Goal: Information Seeking & Learning: Learn about a topic

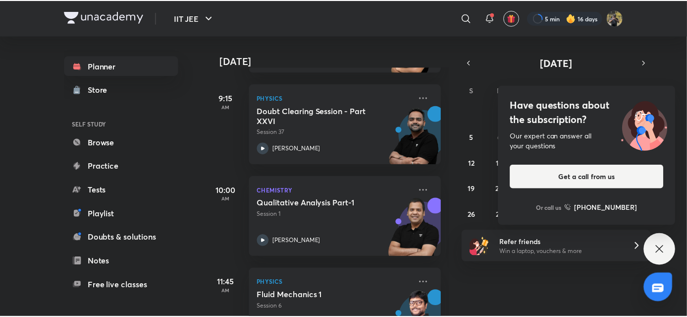
scroll to position [293, 0]
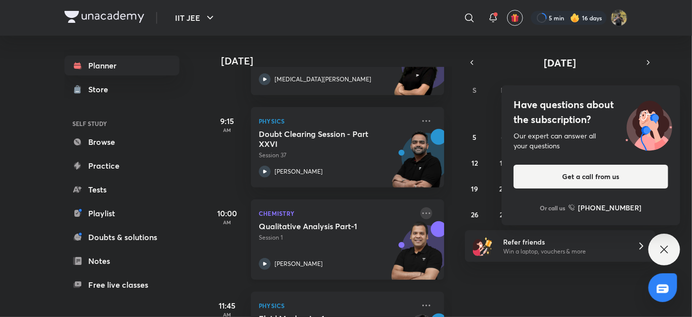
click at [420, 216] on icon at bounding box center [426, 213] width 12 height 12
click at [420, 215] on icon at bounding box center [426, 213] width 12 height 12
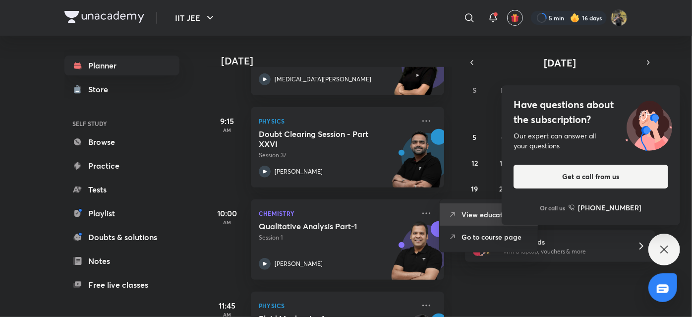
click at [463, 224] on li "View educator" at bounding box center [488, 214] width 98 height 22
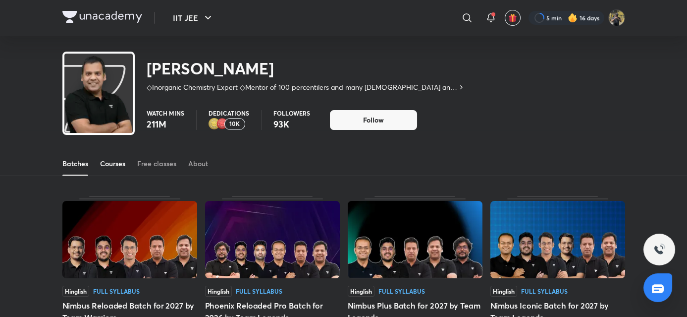
click at [112, 161] on div "Courses" at bounding box center [112, 164] width 25 height 10
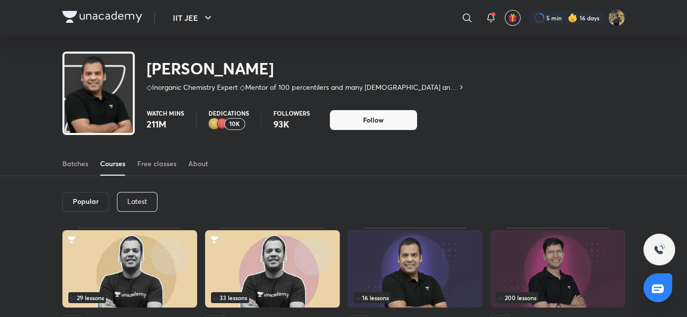
click at [143, 199] on p "Latest" at bounding box center [137, 201] width 20 height 8
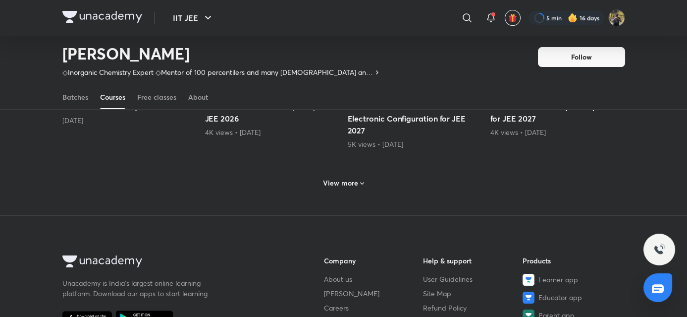
scroll to position [514, 0]
click at [328, 183] on h6 "View more" at bounding box center [340, 182] width 35 height 10
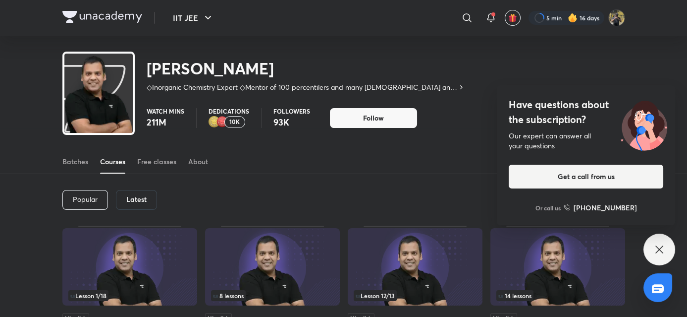
scroll to position [0, 0]
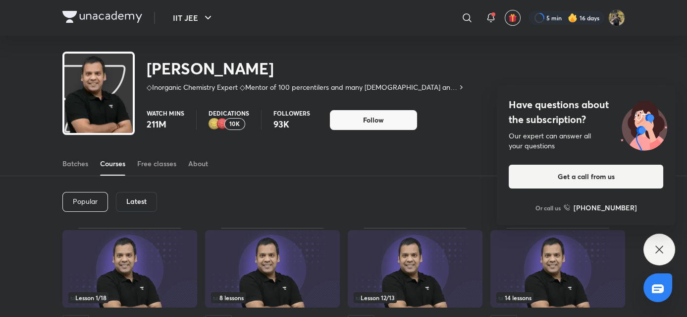
click at [151, 198] on div "Latest" at bounding box center [136, 202] width 41 height 20
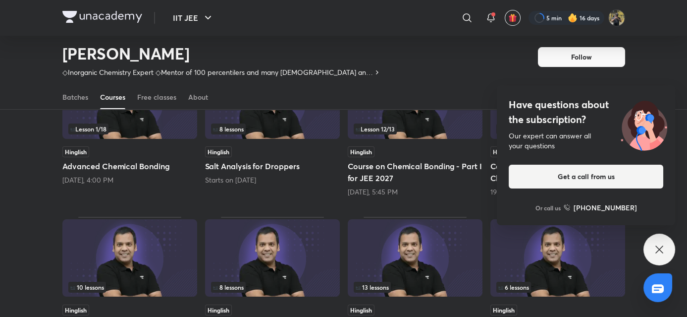
scroll to position [139, 0]
click at [660, 249] on icon at bounding box center [659, 248] width 7 height 7
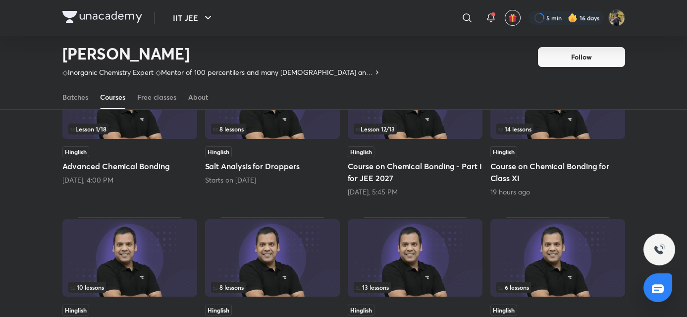
click at [544, 156] on div "Hinglish" at bounding box center [558, 151] width 135 height 11
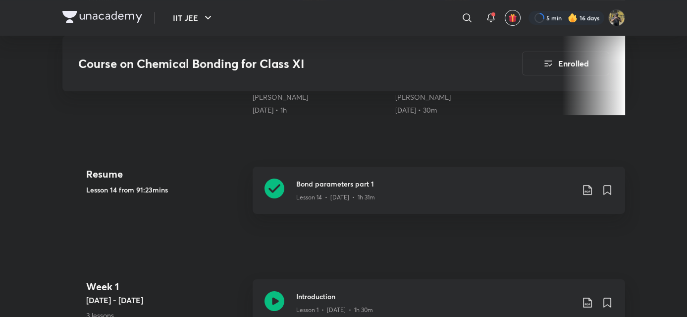
click at [378, 215] on link "Bond parameters part 1 Lesson 14 • [DATE] • 1h 31m" at bounding box center [439, 195] width 373 height 59
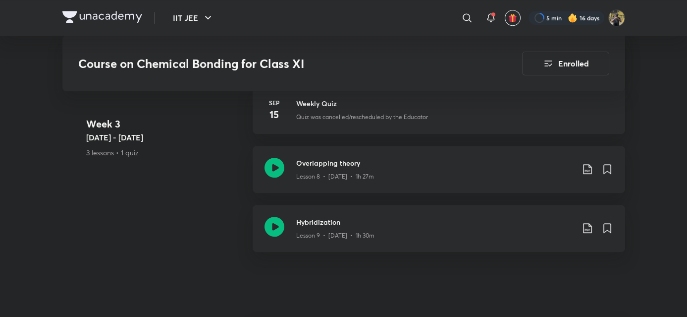
scroll to position [1122, 0]
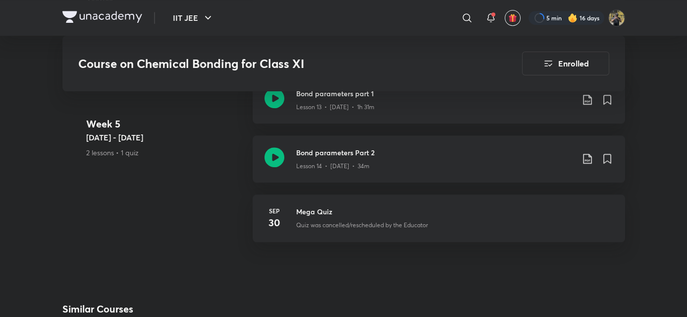
scroll to position [1602, 0]
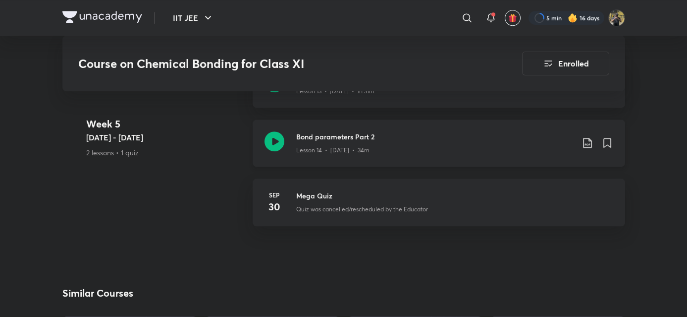
click at [319, 156] on div "Bond parameters Part 2 Lesson 14 • [DATE] • 34m" at bounding box center [439, 142] width 373 height 47
